Goal: Task Accomplishment & Management: Use online tool/utility

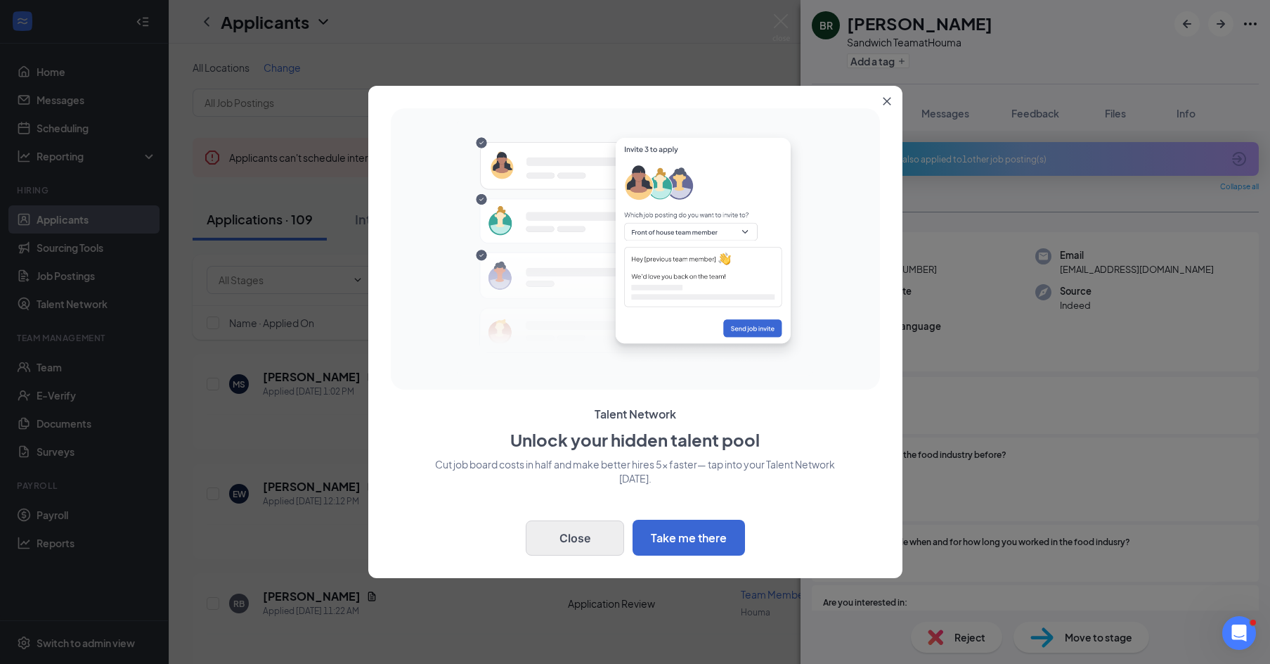
click at [591, 544] on button "Close" at bounding box center [575, 537] width 98 height 35
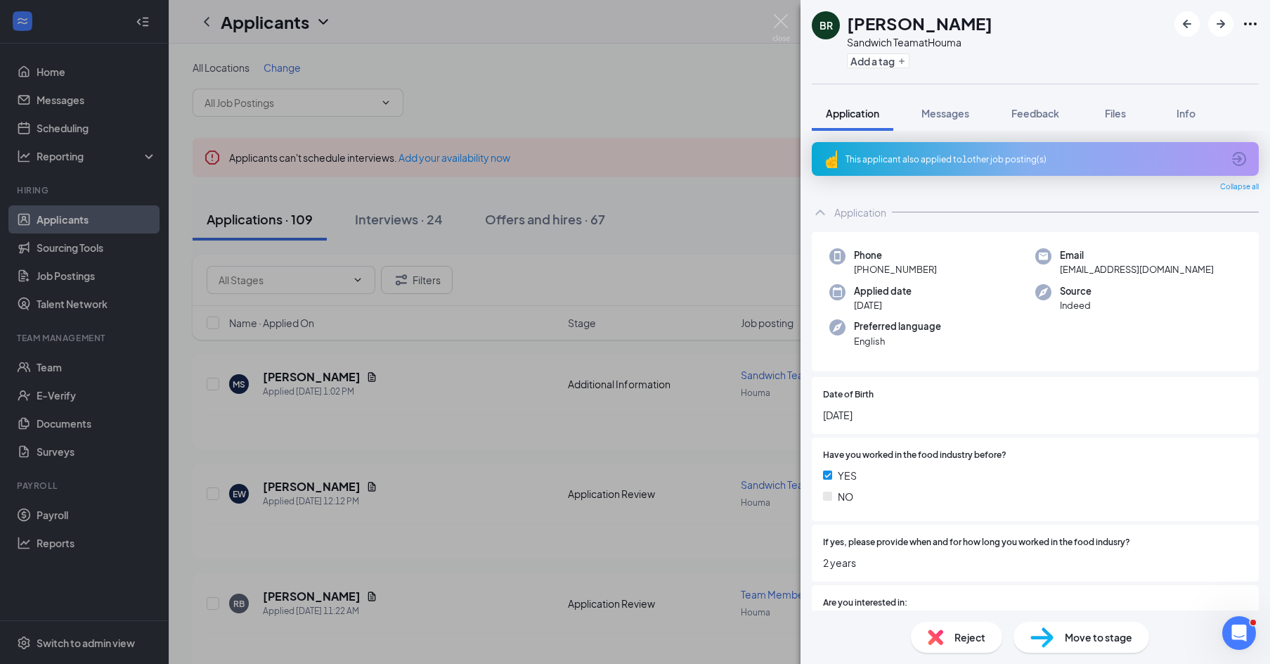
click at [538, 200] on div "BR Brennan Rodrigue Sandwich Team at Houma Add a tag Application Messages Feedb…" at bounding box center [635, 332] width 1270 height 664
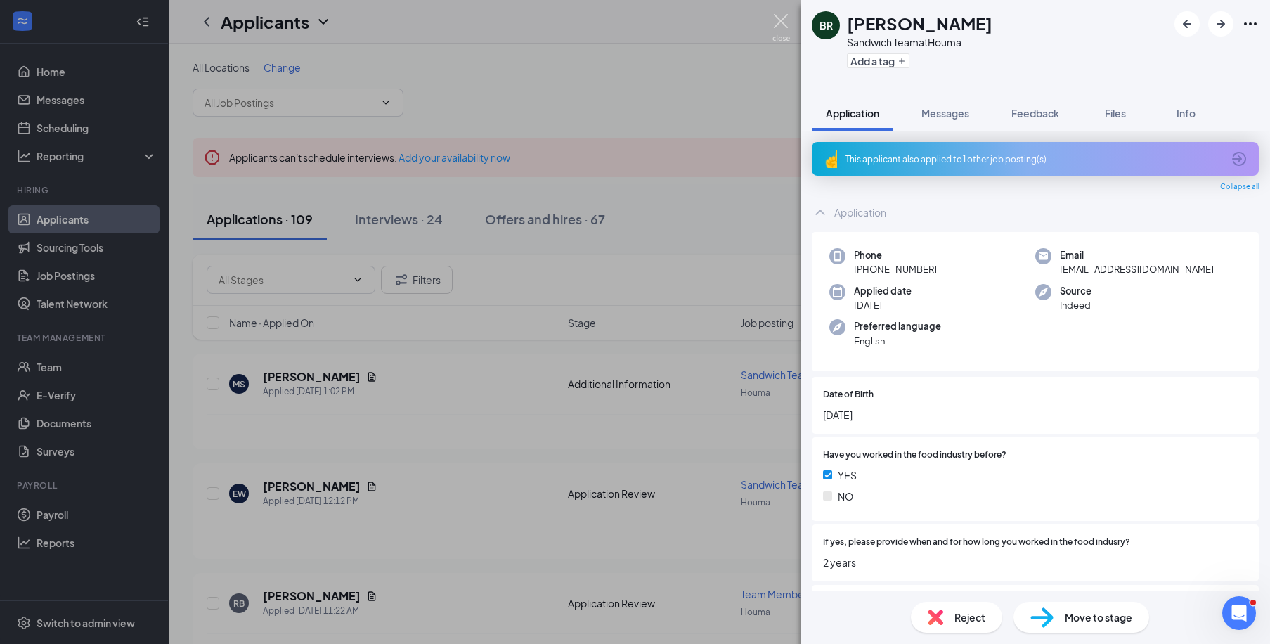
click at [784, 21] on img at bounding box center [782, 27] width 18 height 27
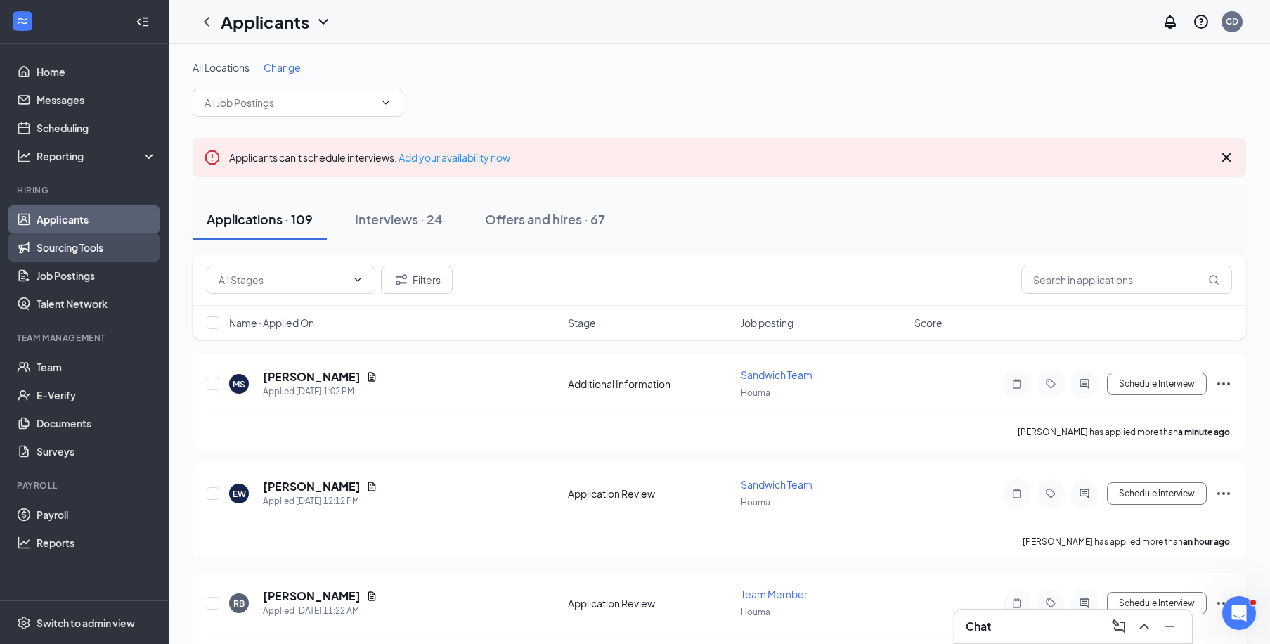
click at [67, 254] on link "Sourcing Tools" at bounding box center [97, 247] width 120 height 28
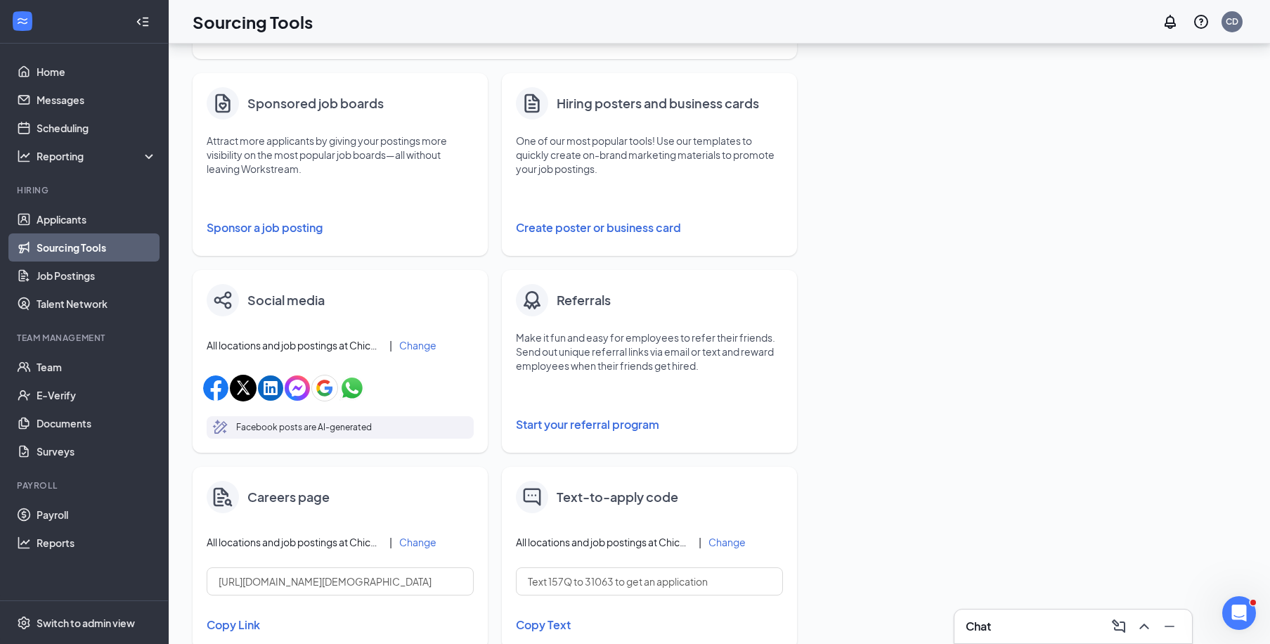
scroll to position [243, 0]
